Goal: Task Accomplishment & Management: Manage account settings

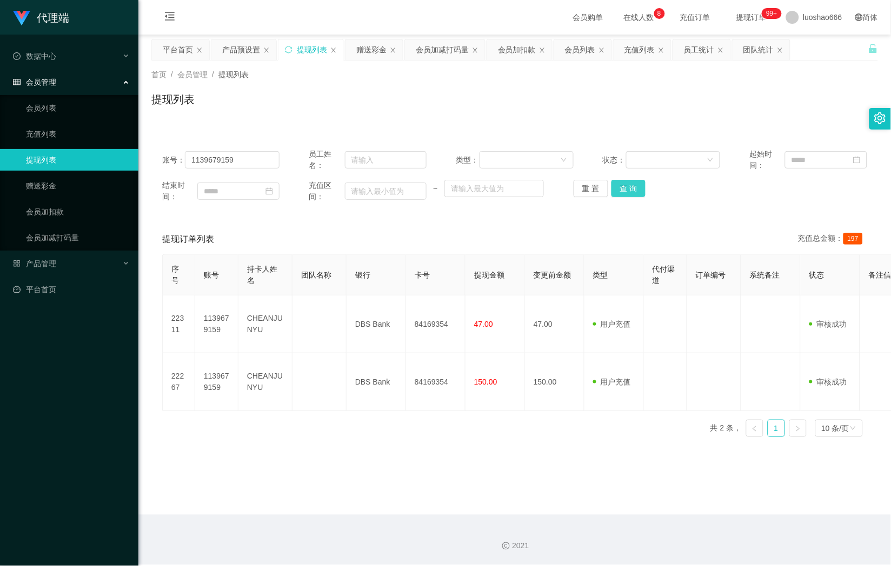
click at [611, 186] on button "查 询" at bounding box center [628, 188] width 35 height 17
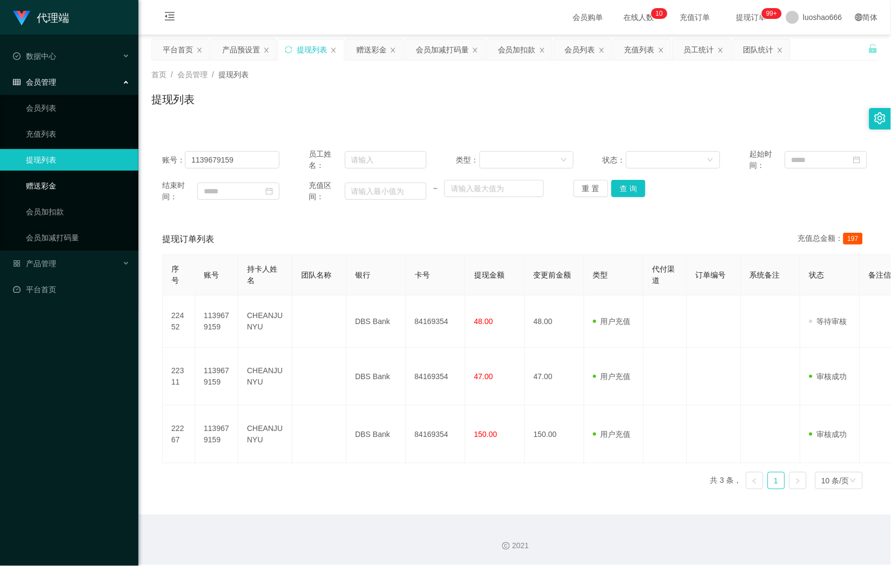
click at [64, 185] on link "赠送彩金" at bounding box center [78, 186] width 104 height 22
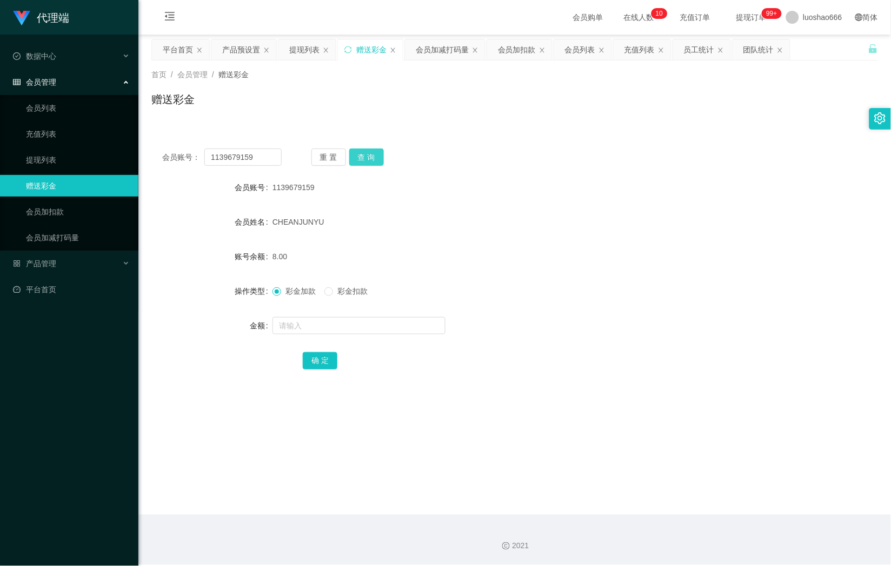
click at [378, 157] on button "查 询" at bounding box center [366, 157] width 35 height 17
click at [336, 157] on button "重 置" at bounding box center [328, 157] width 35 height 17
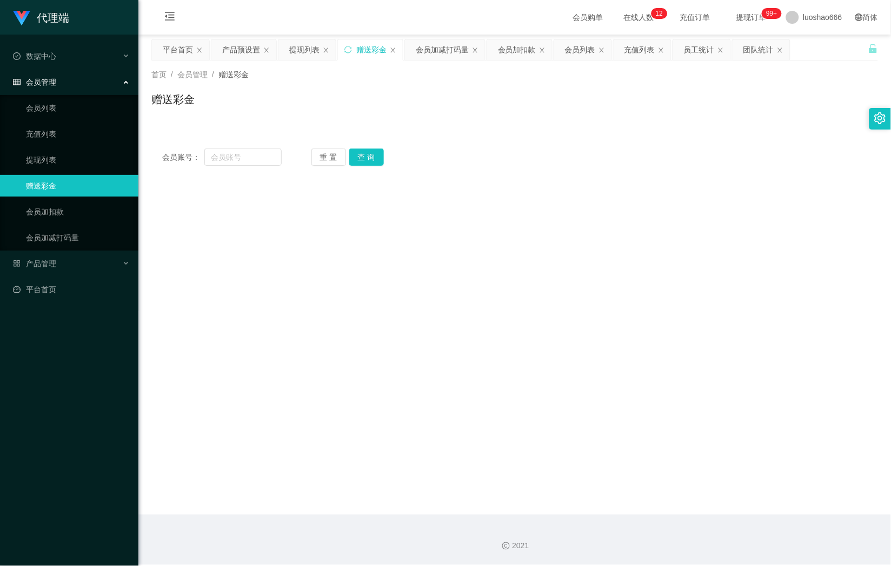
click at [63, 180] on link "赠送彩金" at bounding box center [78, 186] width 104 height 22
click at [66, 136] on link "充值列表" at bounding box center [78, 134] width 104 height 22
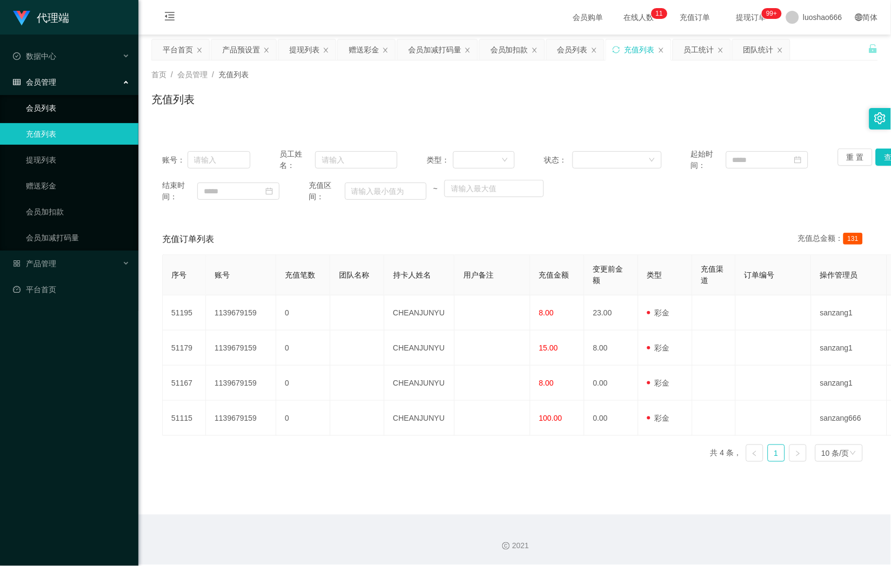
click at [46, 104] on link "会员列表" at bounding box center [78, 108] width 104 height 22
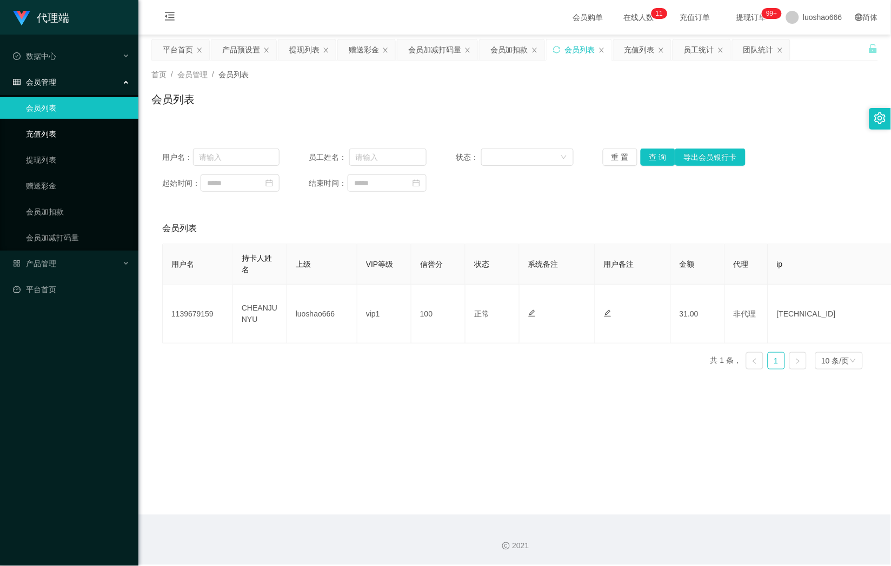
click at [50, 136] on link "充值列表" at bounding box center [78, 134] width 104 height 22
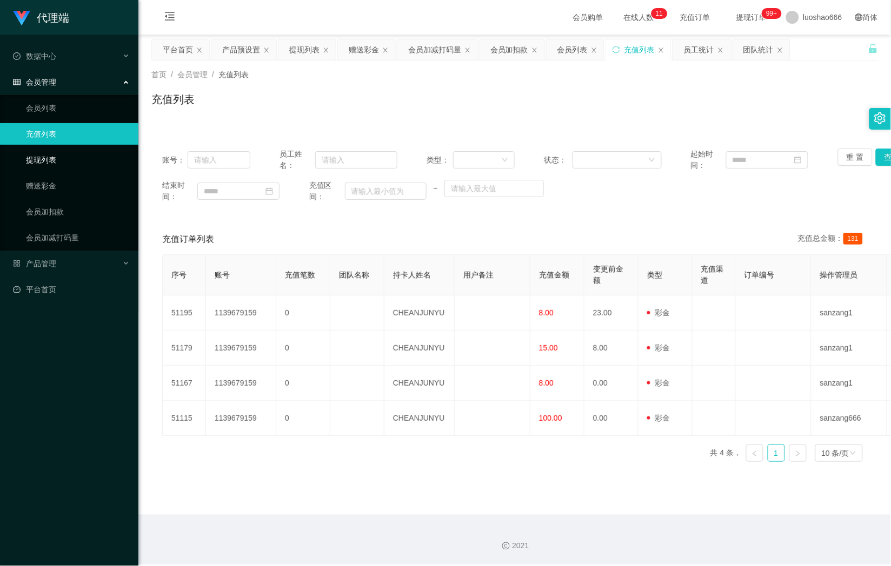
click at [49, 157] on link "提现列表" at bounding box center [78, 160] width 104 height 22
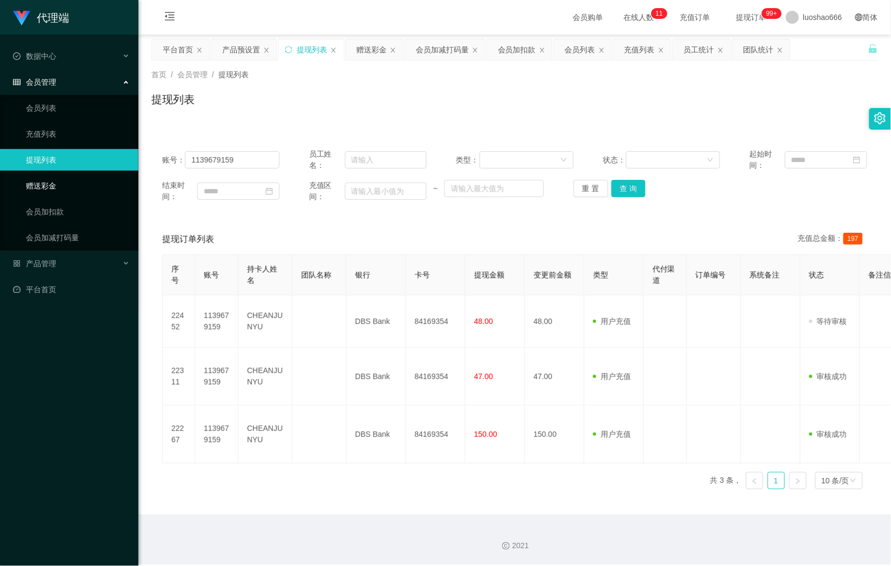
click at [50, 181] on link "赠送彩金" at bounding box center [78, 186] width 104 height 22
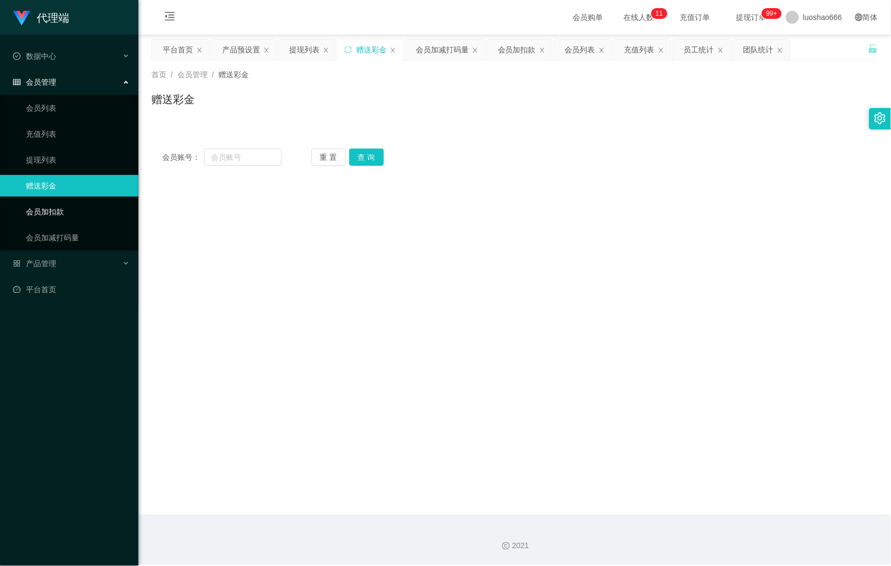
click at [43, 215] on link "会员加扣款" at bounding box center [78, 212] width 104 height 22
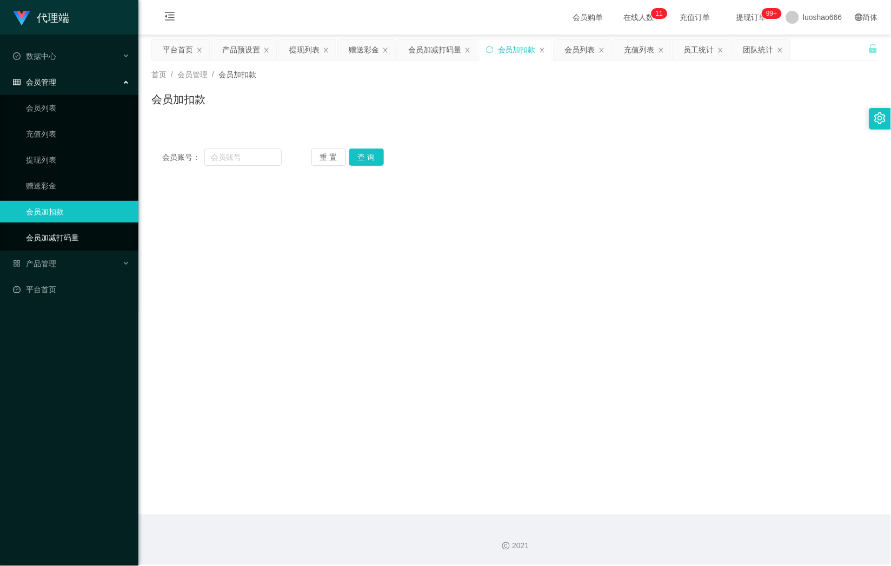
click at [79, 235] on link "会员加减打码量" at bounding box center [78, 238] width 104 height 22
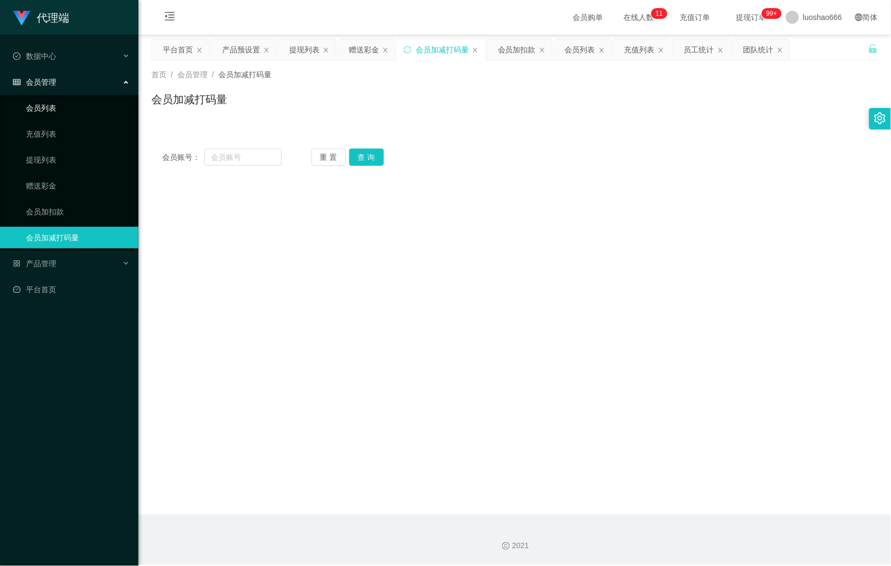
click at [71, 104] on link "会员列表" at bounding box center [78, 108] width 104 height 22
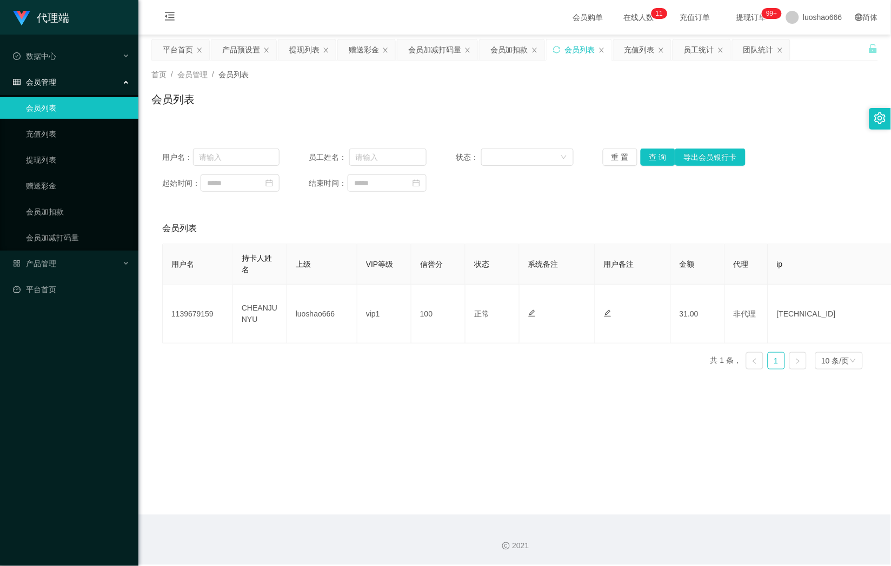
click at [69, 305] on ul "数据中心 会员管理 会员列表 充值列表 提现列表 赠送彩金 会员加扣款 会员加减打码量 产品管理 平台首页" at bounding box center [69, 173] width 138 height 277
click at [69, 290] on link "平台首页" at bounding box center [71, 290] width 117 height 22
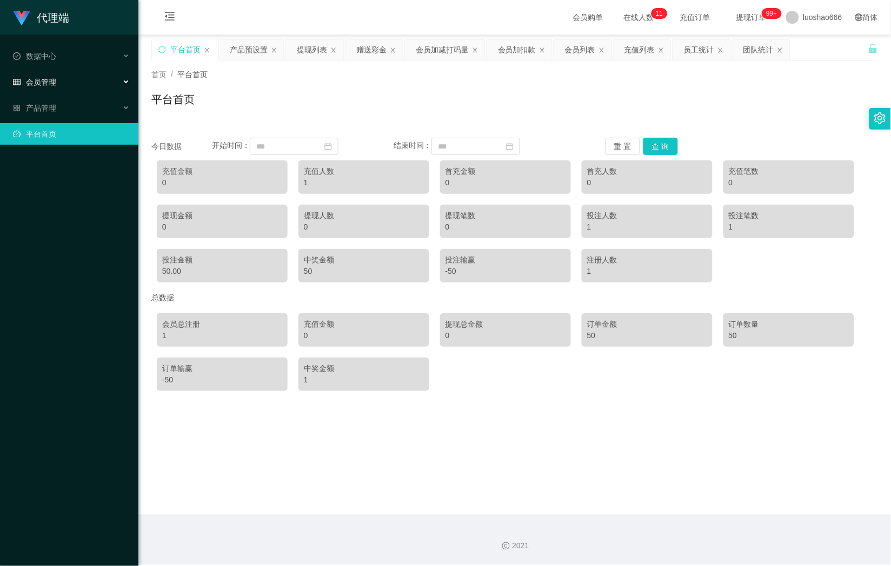
click at [31, 91] on div "会员管理" at bounding box center [69, 82] width 138 height 22
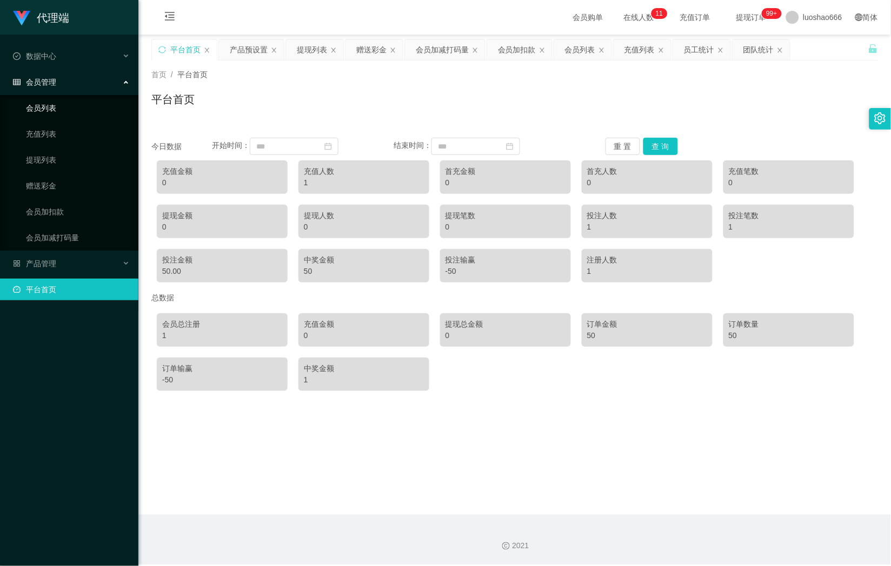
click at [35, 104] on link "会员列表" at bounding box center [78, 108] width 104 height 22
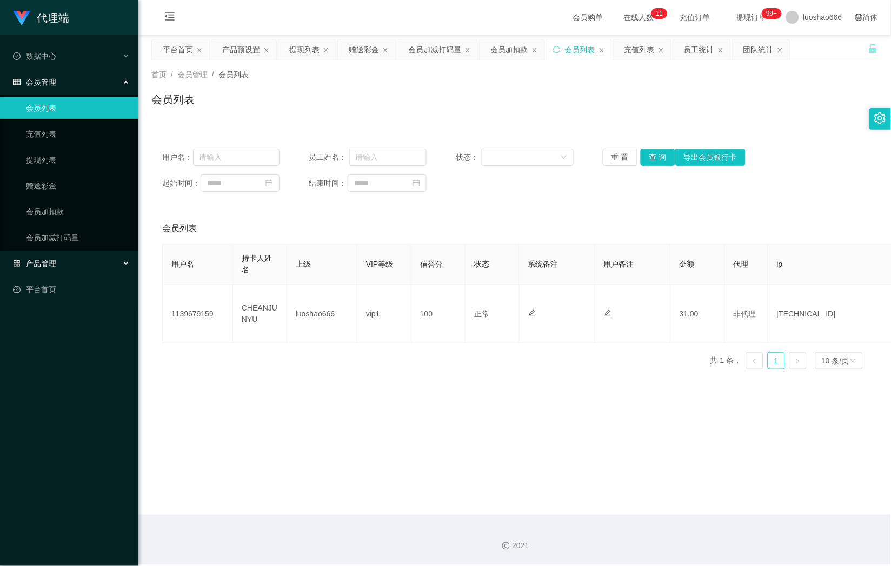
click at [68, 259] on div "产品管理" at bounding box center [69, 264] width 138 height 22
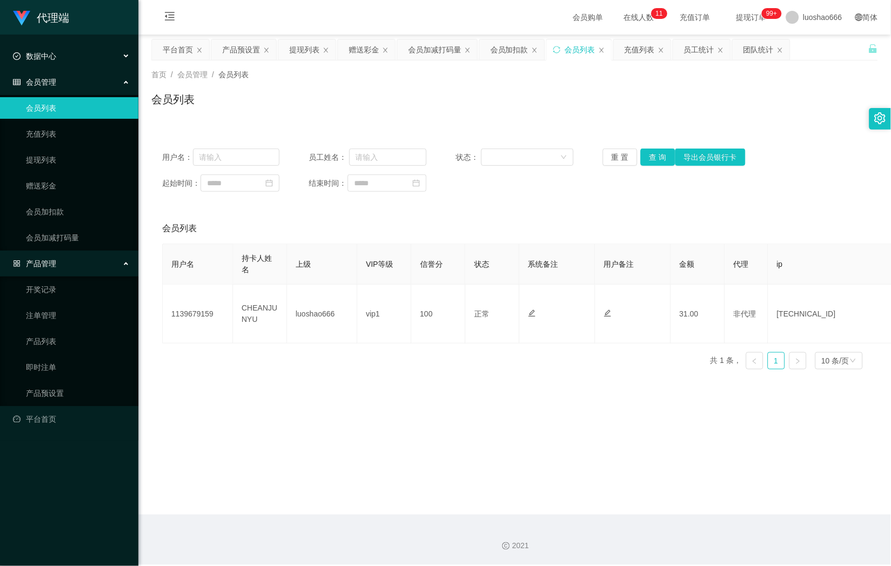
click at [58, 48] on div "数据中心" at bounding box center [69, 56] width 138 height 22
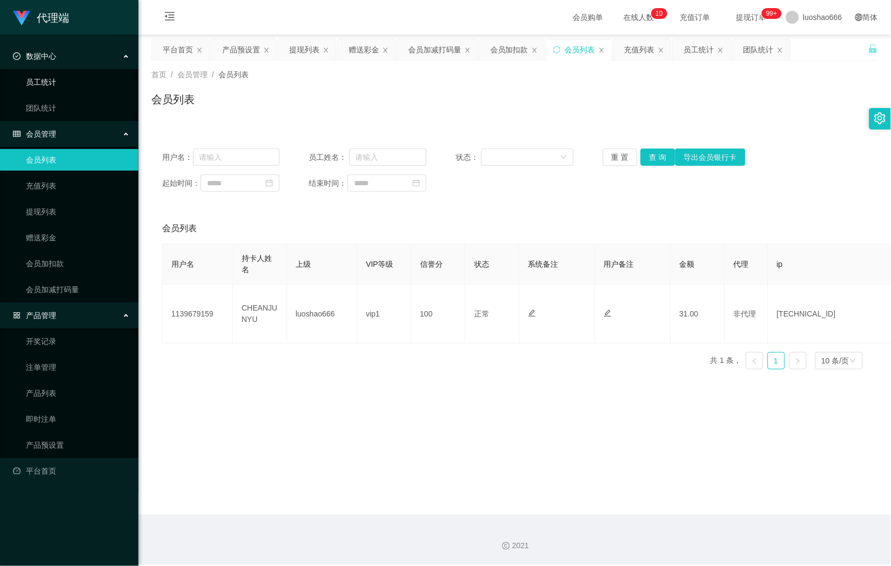
click at [66, 89] on link "员工统计" at bounding box center [78, 82] width 104 height 22
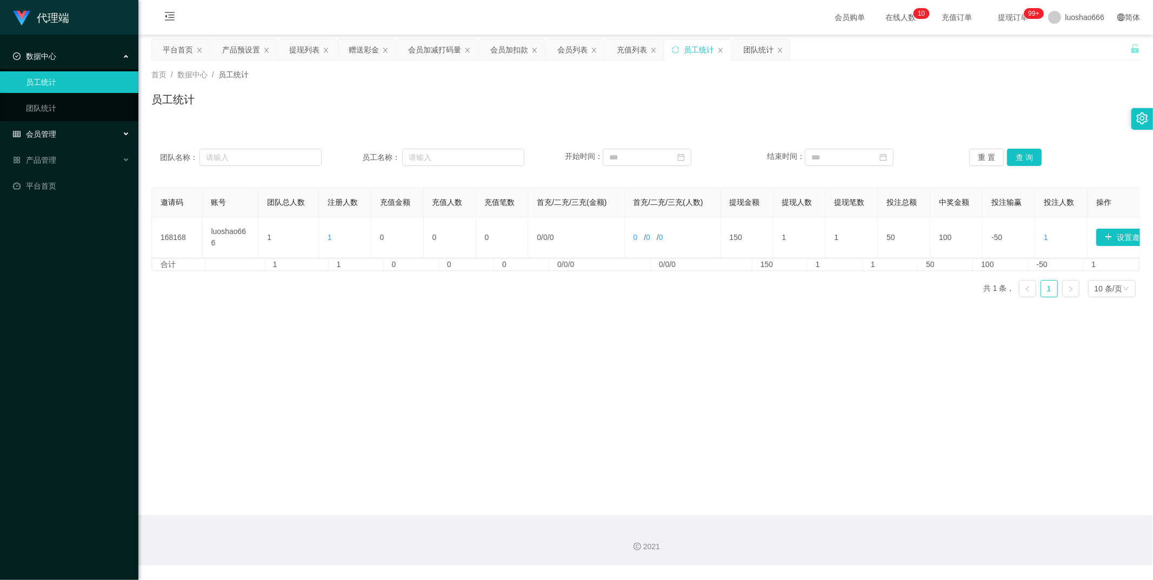
click at [103, 145] on li "会员管理 会员列表 充值列表 提现列表 赠送彩金 会员加扣款 会员加减打码量" at bounding box center [69, 135] width 138 height 24
click at [105, 133] on div "会员管理" at bounding box center [69, 134] width 138 height 22
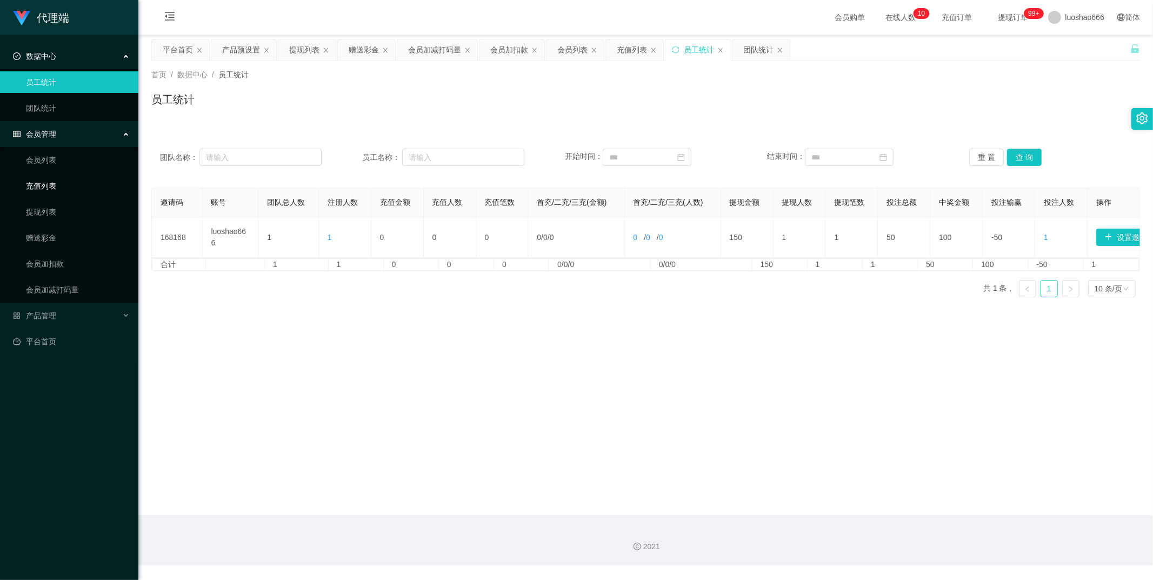
click at [78, 182] on link "充值列表" at bounding box center [78, 186] width 104 height 22
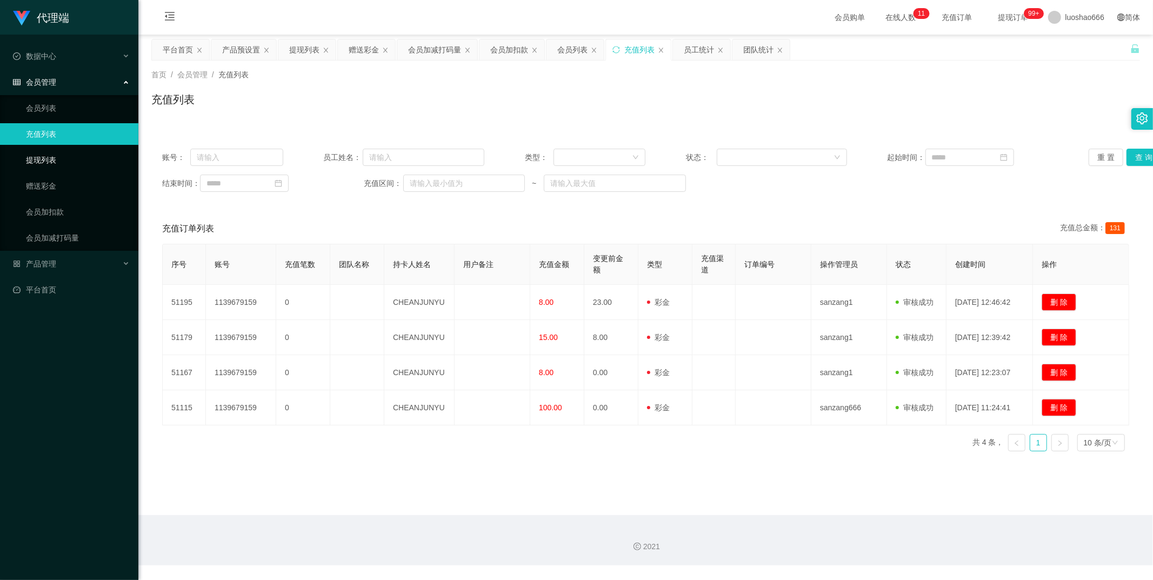
click at [112, 161] on link "提现列表" at bounding box center [78, 160] width 104 height 22
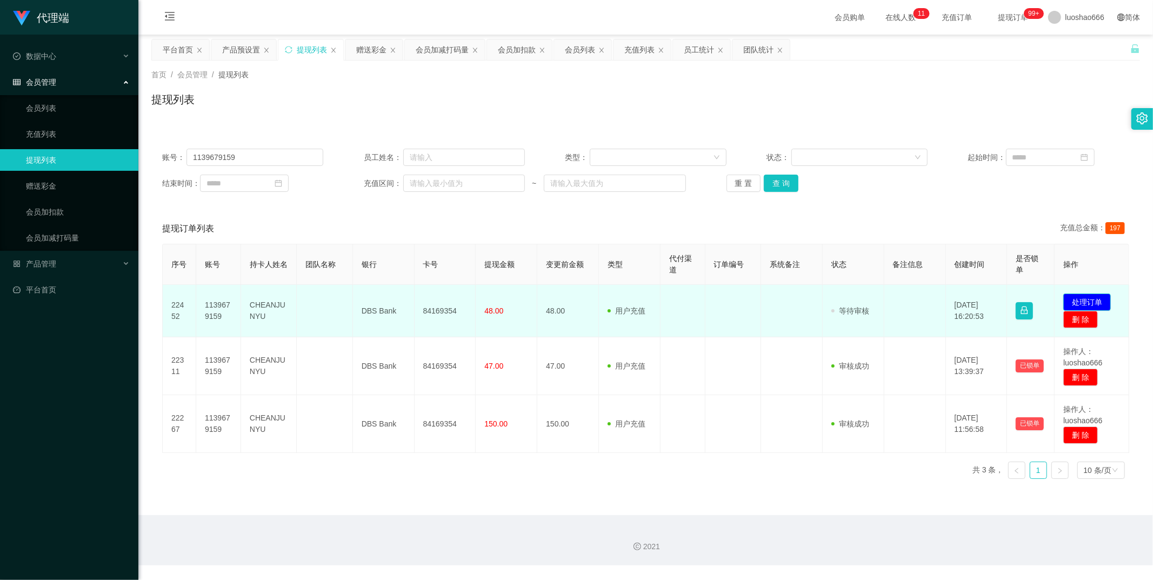
click at [890, 301] on button "处理订单" at bounding box center [1087, 301] width 48 height 17
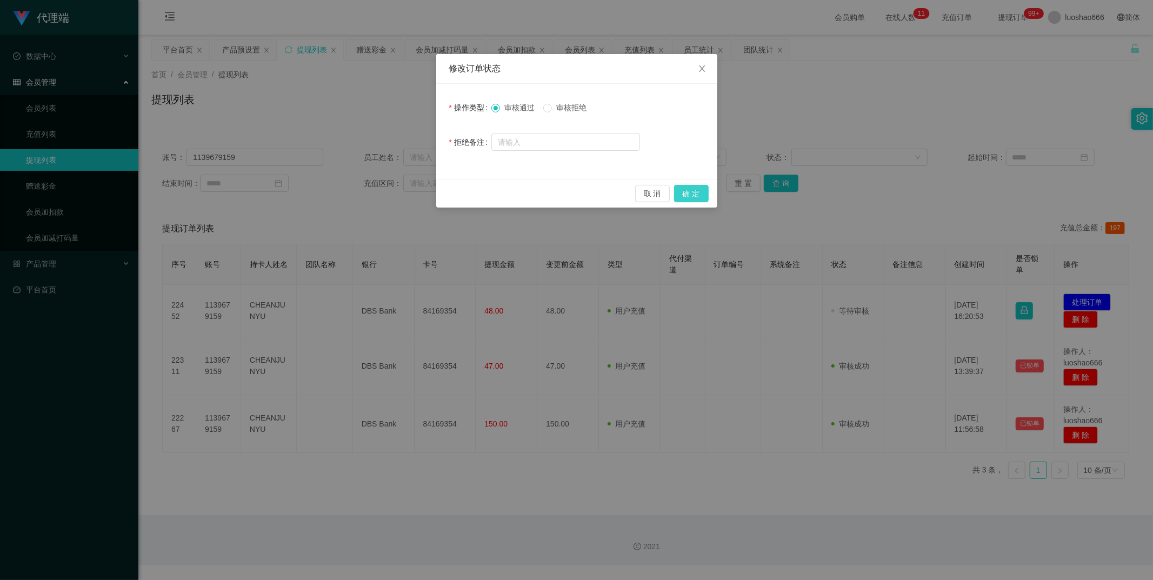
click at [695, 200] on button "确 定" at bounding box center [691, 193] width 35 height 17
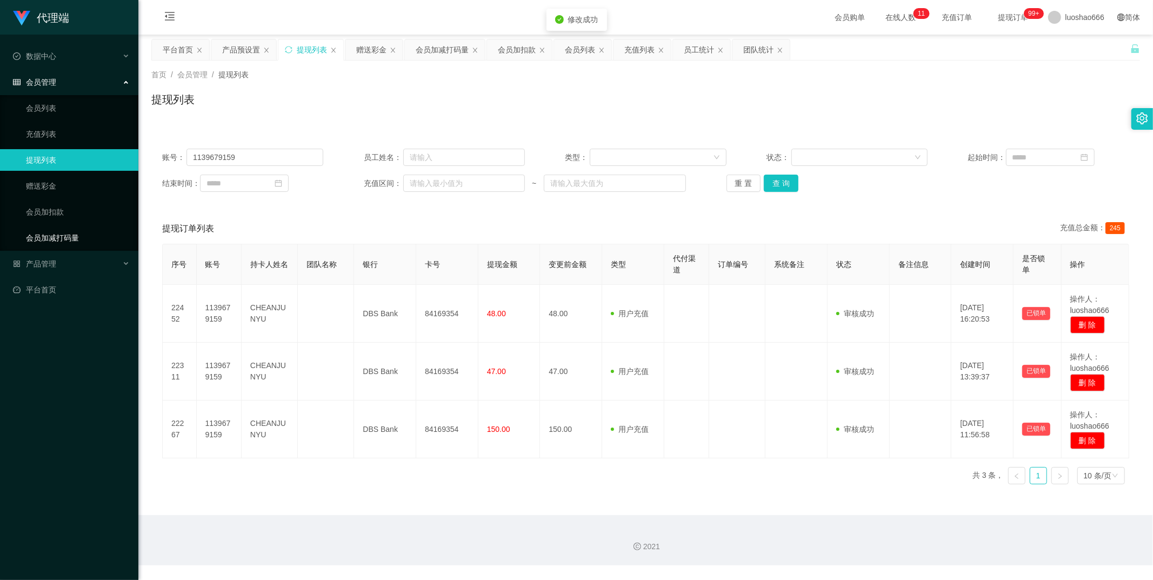
click at [72, 236] on link "会员加减打码量" at bounding box center [78, 238] width 104 height 22
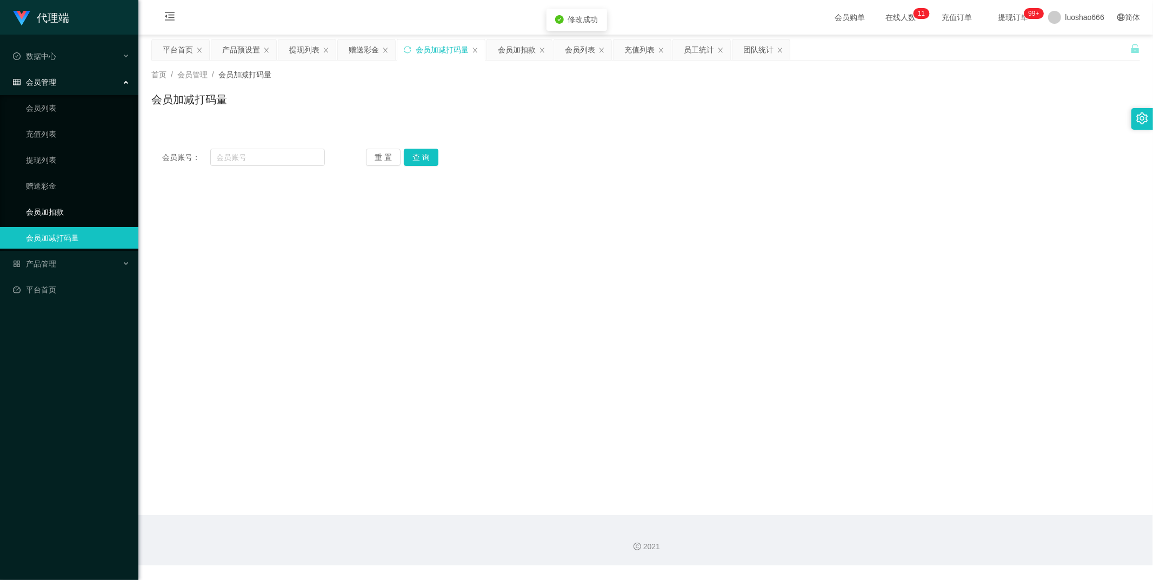
click at [71, 219] on link "会员加扣款" at bounding box center [78, 212] width 104 height 22
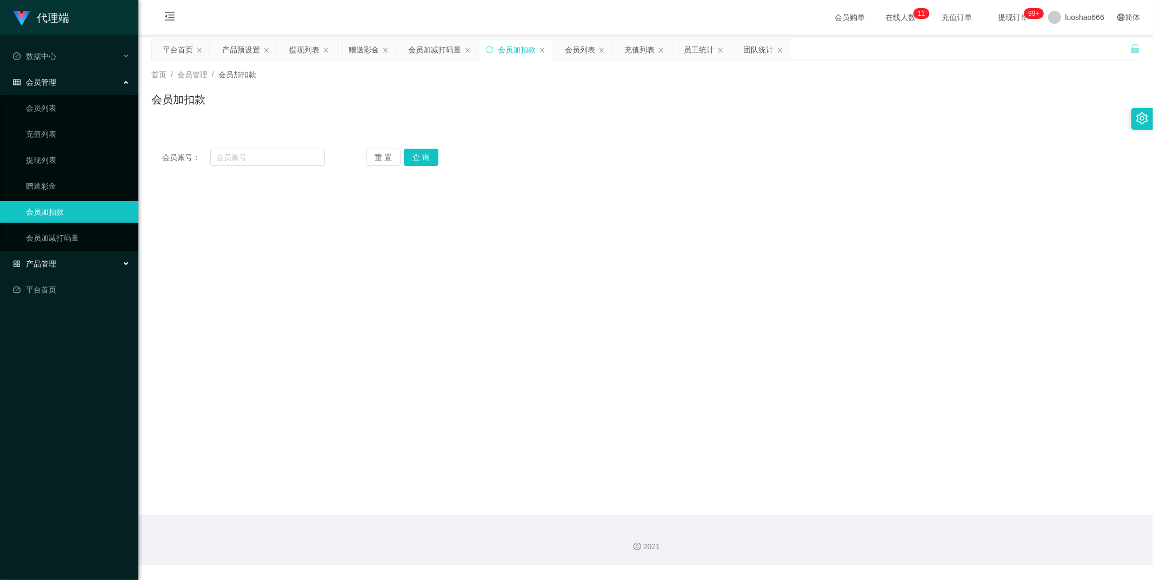
click at [61, 254] on div "产品管理" at bounding box center [69, 264] width 138 height 22
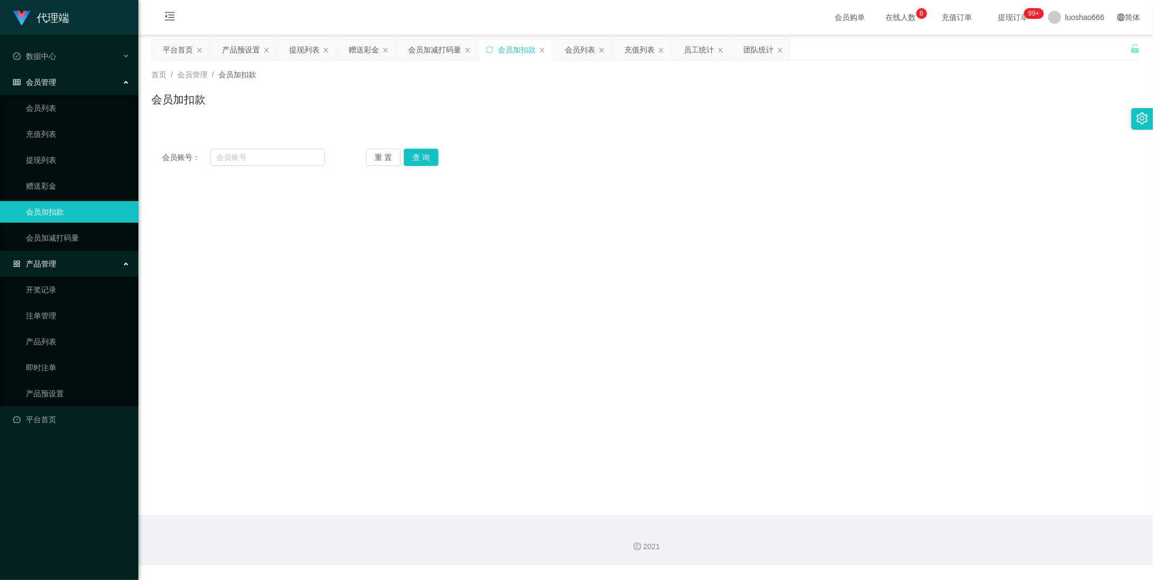
click at [890, 16] on span "充值订单" at bounding box center [957, 18] width 41 height 8
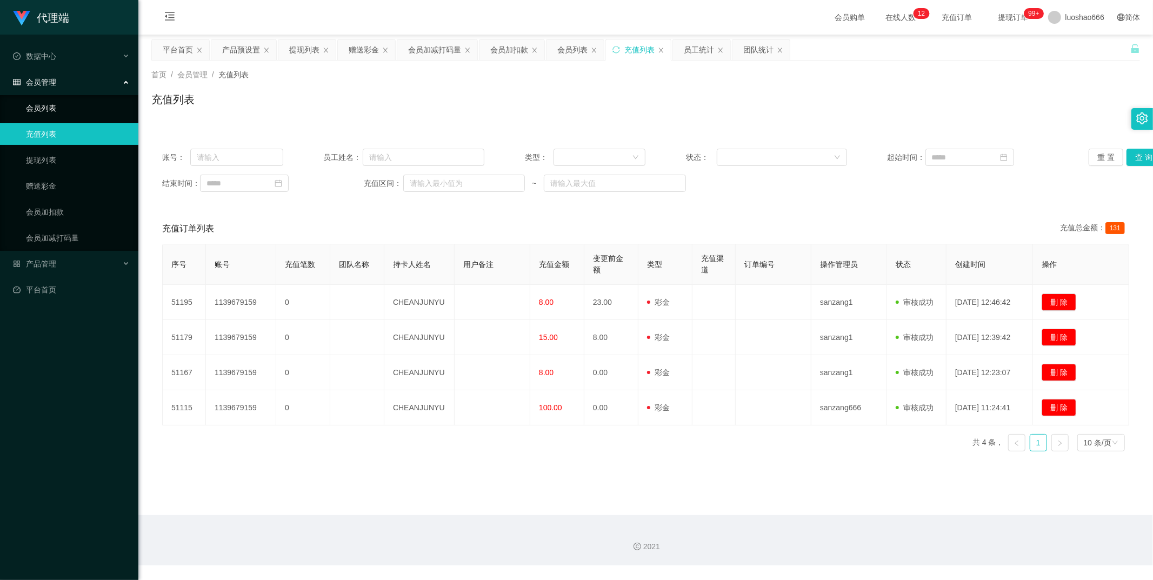
click at [43, 88] on div "会员管理" at bounding box center [69, 82] width 138 height 22
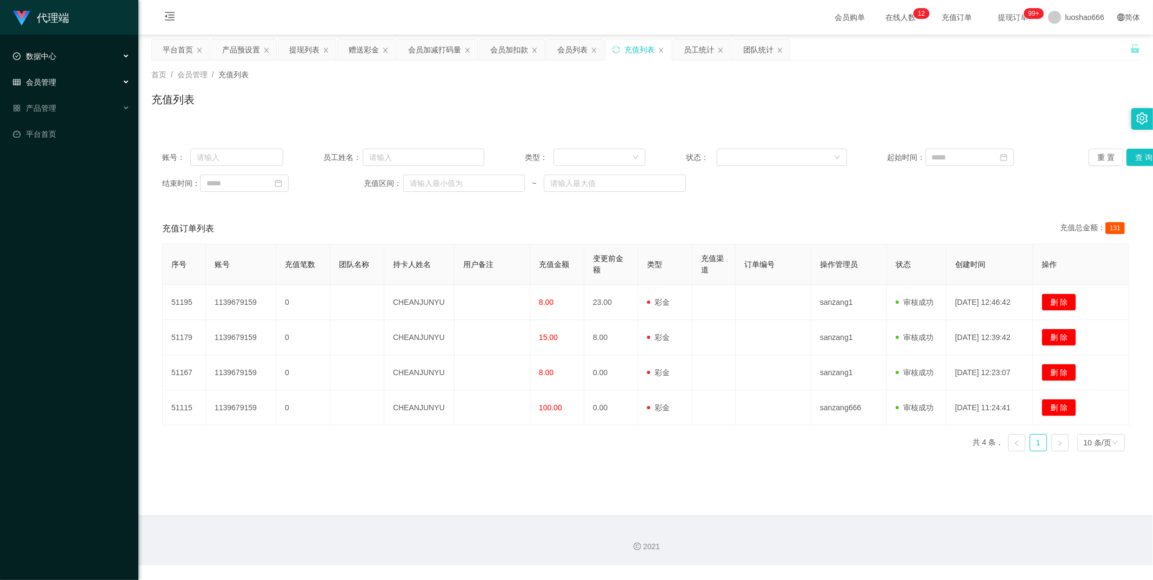
drag, startPoint x: 78, startPoint y: 56, endPoint x: 97, endPoint y: 62, distance: 20.0
click at [79, 55] on div "数据中心" at bounding box center [69, 56] width 138 height 22
click at [45, 106] on link "团队统计" at bounding box center [78, 108] width 104 height 22
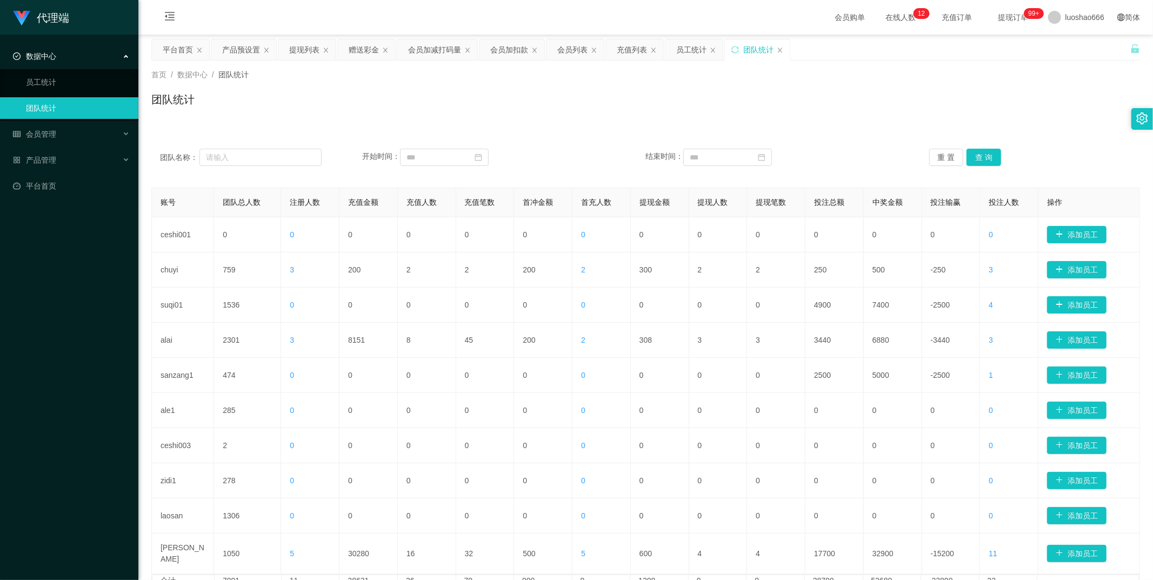
click at [829, 22] on span "会员购单" at bounding box center [849, 17] width 45 height 35
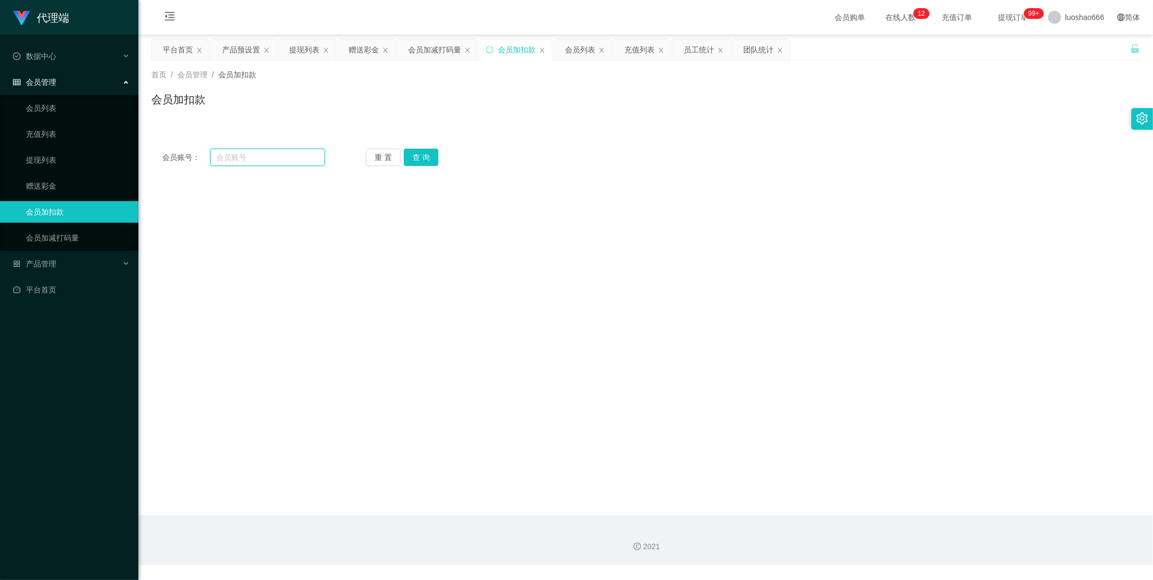
click at [268, 158] on input "text" at bounding box center [267, 157] width 115 height 17
click at [94, 212] on link "会员加扣款" at bounding box center [78, 212] width 104 height 22
click at [256, 163] on input "text" at bounding box center [267, 157] width 115 height 17
paste input "哪个是你"
drag, startPoint x: 267, startPoint y: 152, endPoint x: 157, endPoint y: 153, distance: 109.7
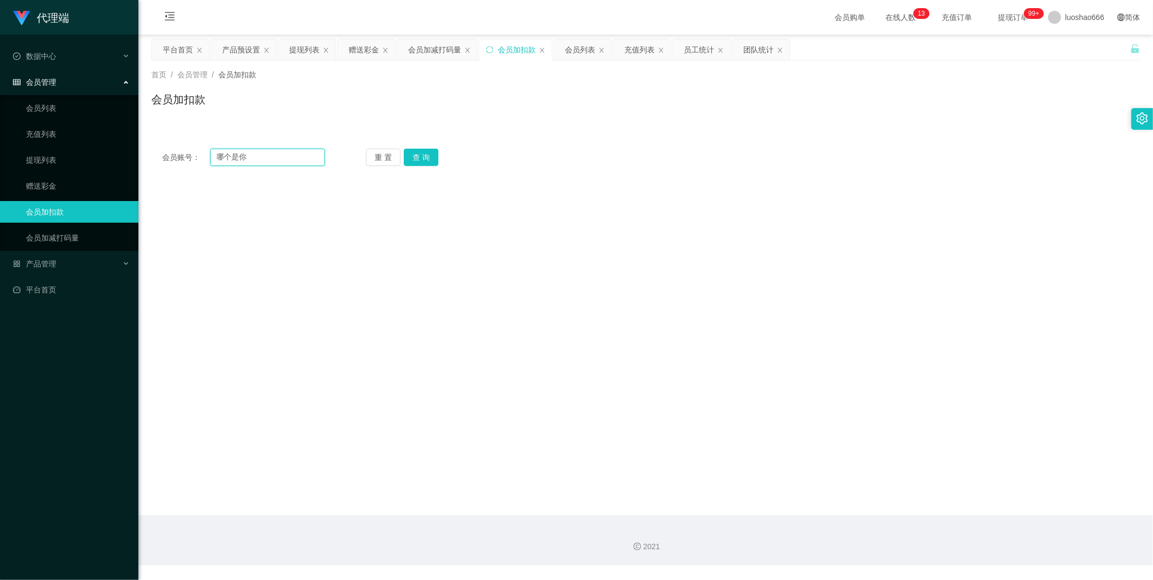
click at [162, 153] on div "会员账号： 哪个是你" at bounding box center [243, 157] width 163 height 17
type input "哪个是你"
click at [80, 154] on link "提现列表" at bounding box center [78, 160] width 104 height 22
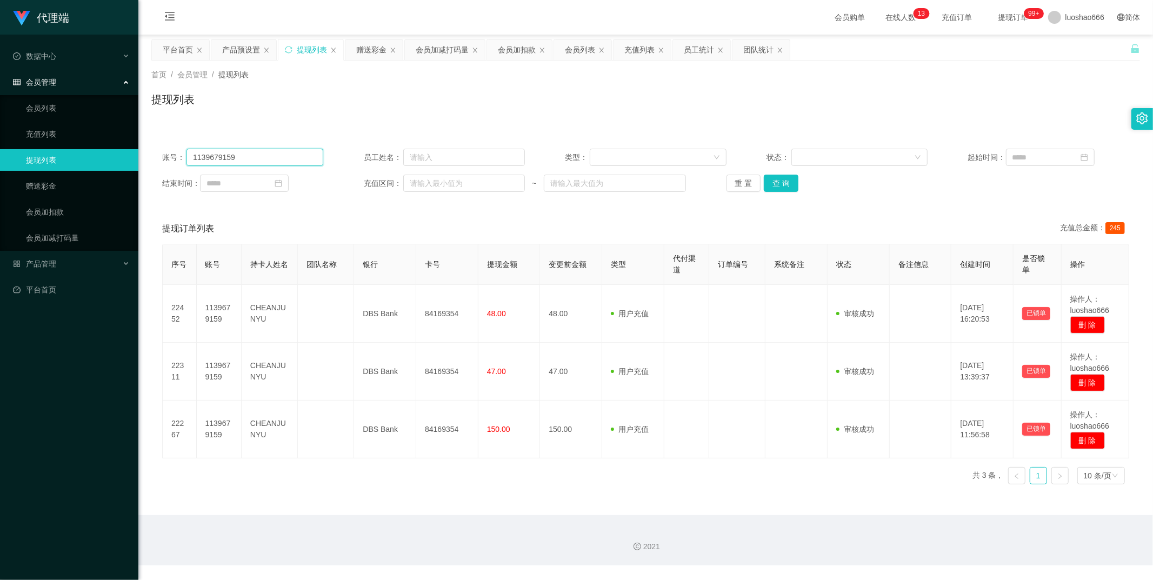
click at [245, 156] on input "1139679159" at bounding box center [254, 157] width 137 height 17
click at [62, 192] on link "赠送彩金" at bounding box center [78, 186] width 104 height 22
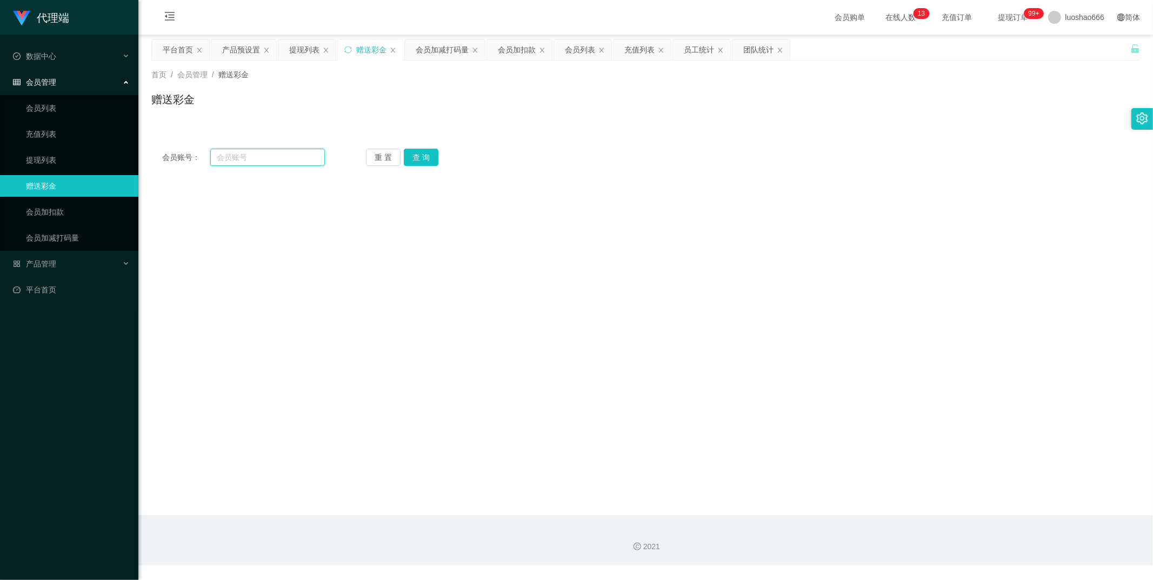
click at [274, 156] on input "text" at bounding box center [267, 157] width 115 height 17
paste input "1139679159"
type input "1139679159"
click at [404, 150] on button "查 询" at bounding box center [421, 157] width 35 height 17
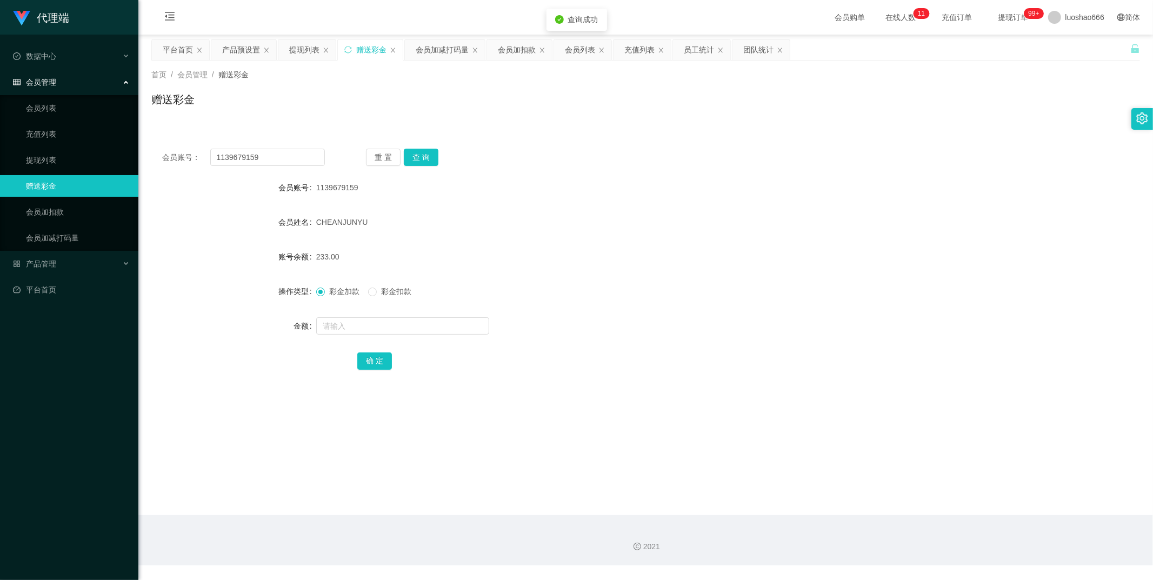
click at [347, 287] on span "彩金加款" at bounding box center [344, 291] width 39 height 9
click at [333, 295] on span "彩金加款" at bounding box center [344, 291] width 39 height 9
click at [425, 150] on button "查 询" at bounding box center [421, 157] width 35 height 17
click at [45, 214] on link "会员加扣款" at bounding box center [78, 212] width 104 height 22
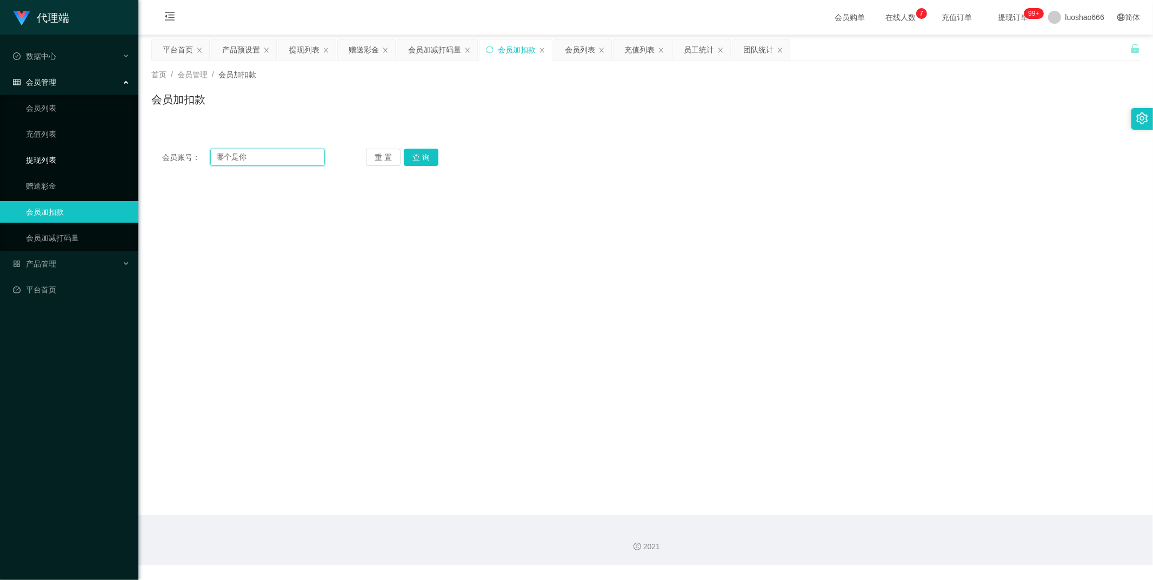
drag, startPoint x: 292, startPoint y: 162, endPoint x: 97, endPoint y: 158, distance: 194.6
click at [97, 158] on section "代理端 数据中心 员工统计 团队统计 会员管理 会员列表 充值列表 提现列表 赠送彩金 会员加扣款 会员加减打码量 产品管理 开奖记录 注单管理 产品列表 即…" at bounding box center [576, 282] width 1153 height 565
paste input "1139679159"
type input "1139679159"
click at [414, 157] on button "查 询" at bounding box center [421, 157] width 35 height 17
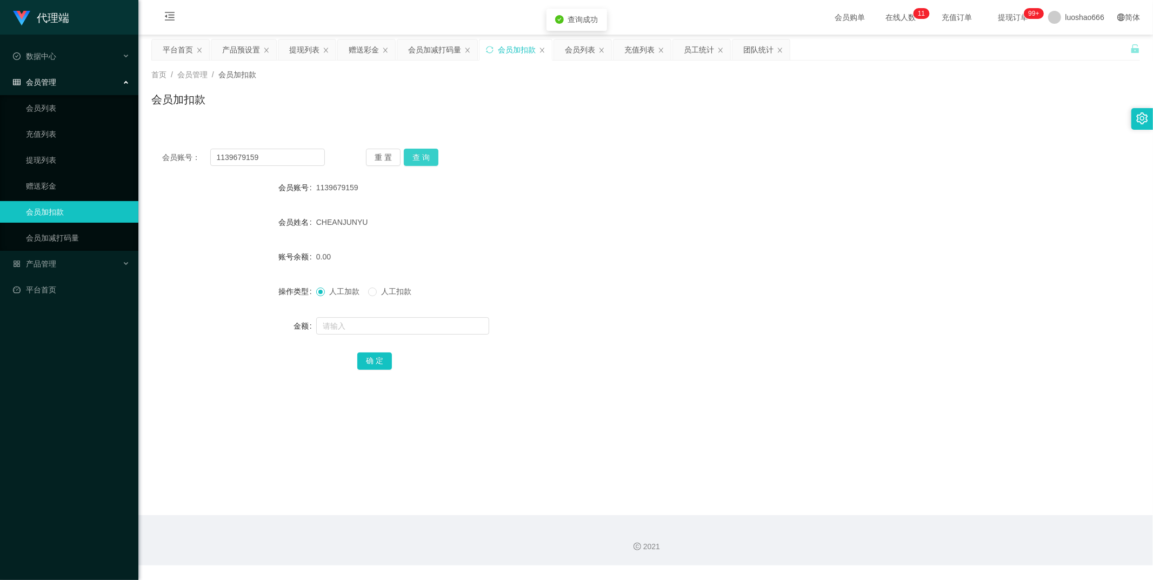
click at [430, 152] on button "查 询" at bounding box center [421, 157] width 35 height 17
click at [26, 176] on link "赠送彩金" at bounding box center [78, 186] width 104 height 22
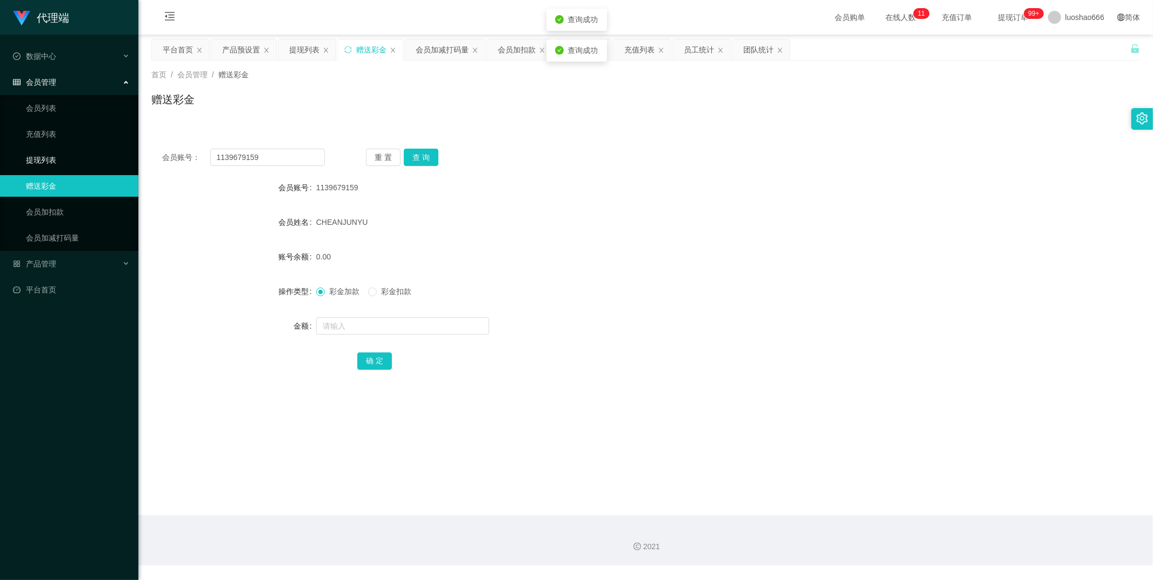
click at [36, 153] on link "提现列表" at bounding box center [78, 160] width 104 height 22
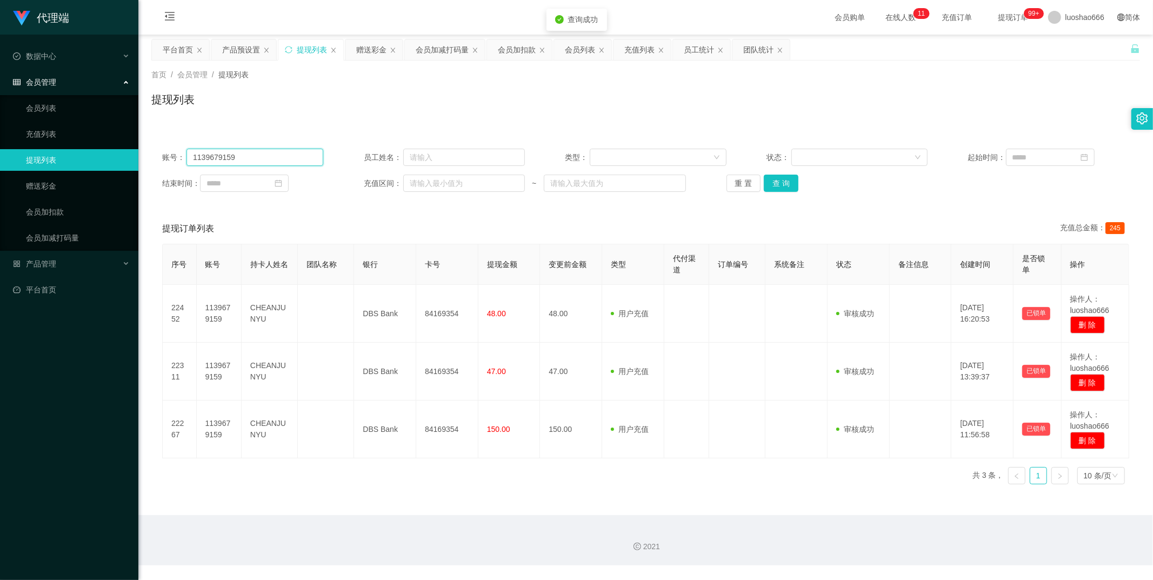
click at [273, 156] on input "1139679159" at bounding box center [254, 157] width 137 height 17
click at [792, 177] on button "查 询" at bounding box center [781, 183] width 35 height 17
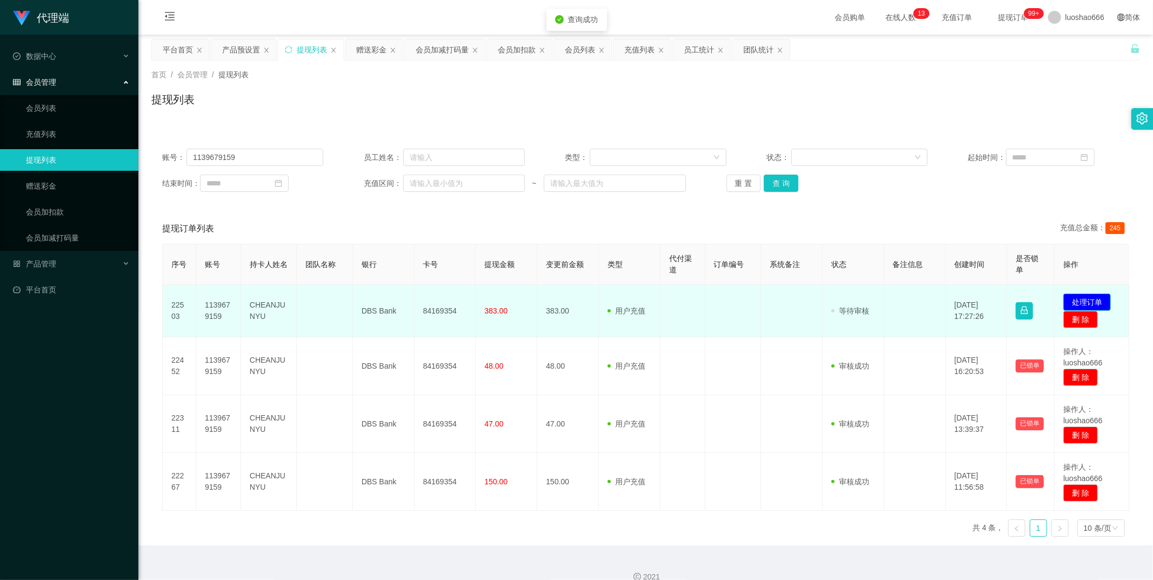
click at [890, 303] on button "处理订单" at bounding box center [1087, 301] width 48 height 17
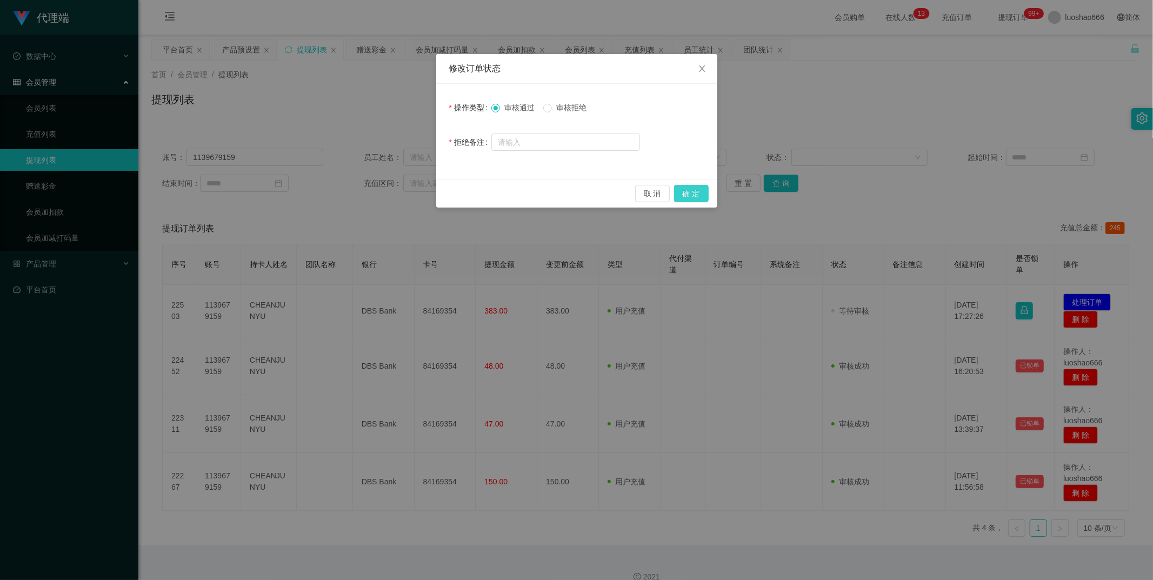
drag, startPoint x: 689, startPoint y: 193, endPoint x: 916, endPoint y: 10, distance: 292.1
click at [689, 193] on button "确 定" at bounding box center [691, 193] width 35 height 17
